Goal: Information Seeking & Learning: Learn about a topic

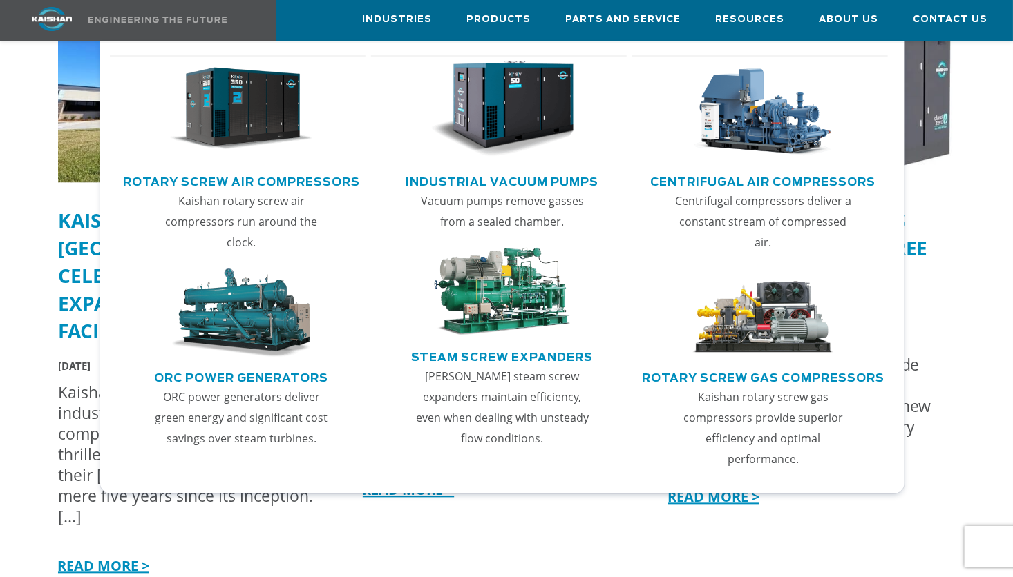
scroll to position [3654, 0]
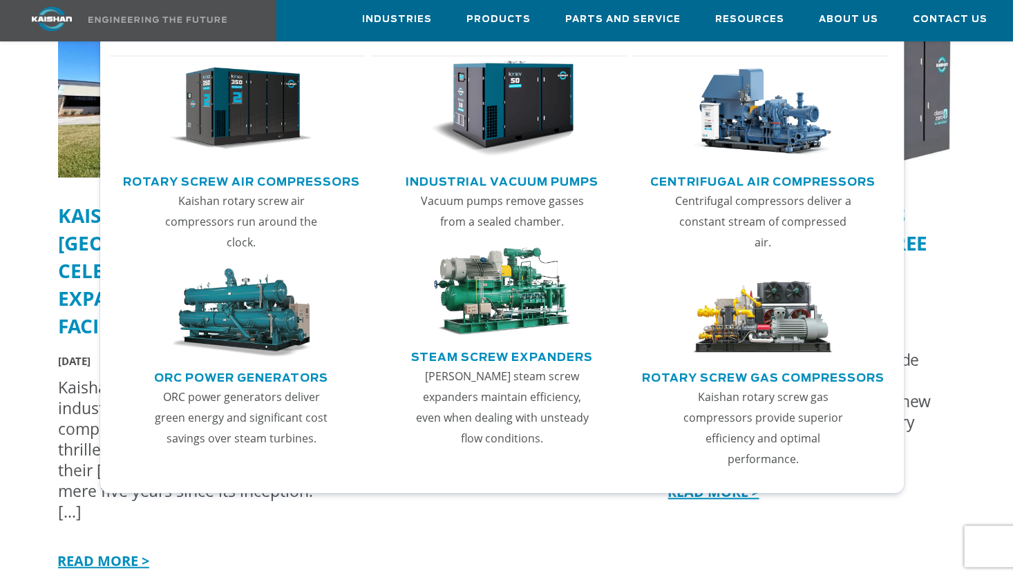
click at [765, 118] on img "Main menu" at bounding box center [762, 109] width 143 height 97
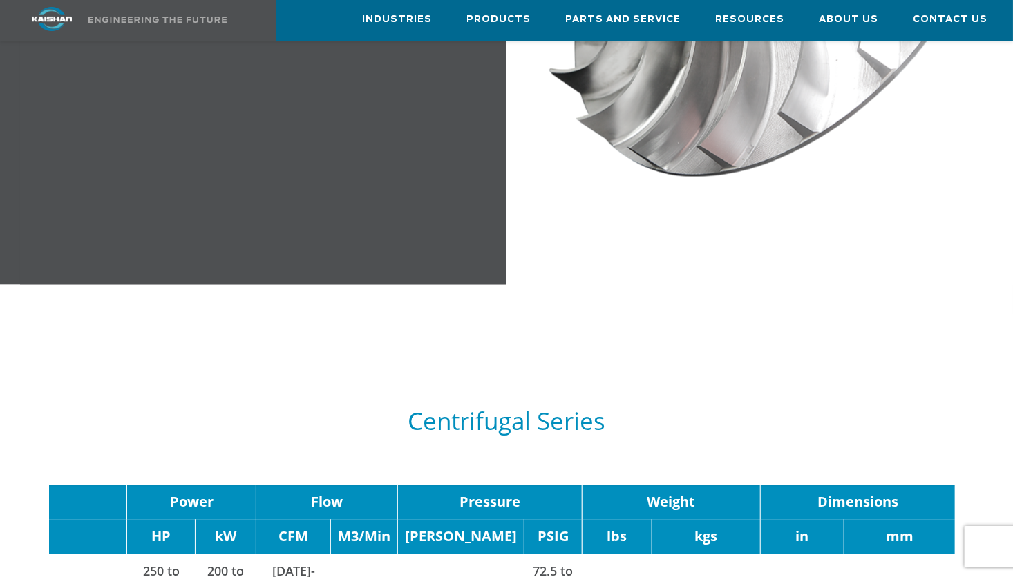
scroll to position [1451, 0]
